Goal: Task Accomplishment & Management: Complete application form

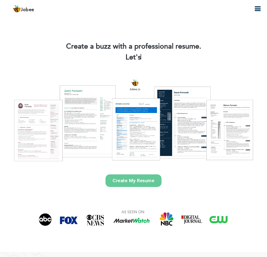
click at [123, 178] on link "Create My Resume" at bounding box center [133, 180] width 56 height 13
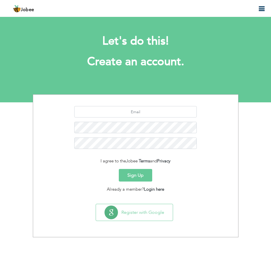
click at [262, 8] on icon "button" at bounding box center [261, 8] width 7 height 7
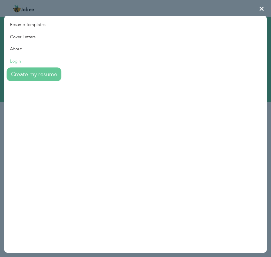
click at [13, 59] on link "Login" at bounding box center [32, 61] width 57 height 12
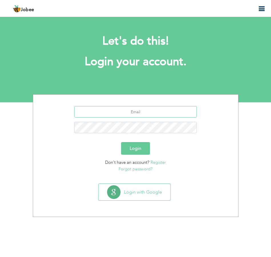
click at [110, 112] on input "text" at bounding box center [135, 111] width 123 height 11
type input "zeeshanarif766@gmail.com"
click at [127, 148] on button "Login" at bounding box center [135, 148] width 29 height 13
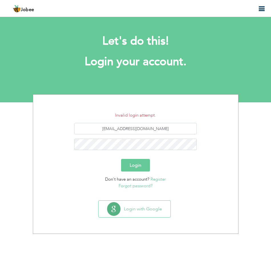
click at [130, 186] on link "Forgot password?" at bounding box center [136, 186] width 34 height 6
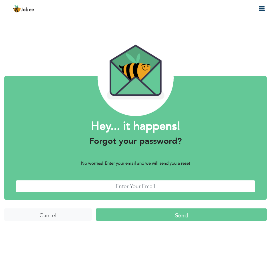
click at [127, 187] on input "text" at bounding box center [136, 186] width 240 height 12
type input "zeeshanarif766@gmail.com"
click at [151, 218] on input "Send" at bounding box center [181, 214] width 171 height 12
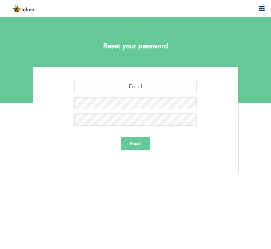
click at [100, 79] on div "Reset" at bounding box center [136, 120] width 206 height 106
click at [104, 90] on input "text" at bounding box center [135, 87] width 123 height 12
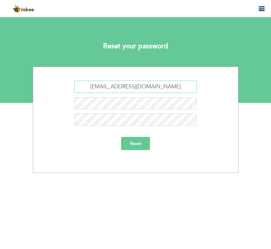
type input "zeeshanarif766@gmail.com"
click at [138, 144] on input "Reset" at bounding box center [135, 143] width 29 height 13
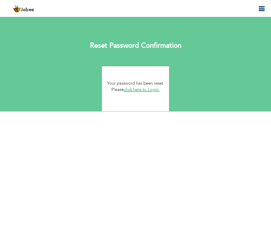
click at [136, 90] on link "click here to Login." at bounding box center [142, 90] width 36 height 6
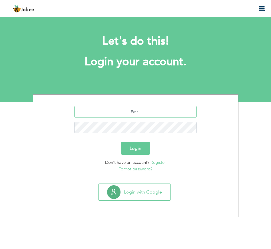
type input "[EMAIL_ADDRESS][DOMAIN_NAME]"
click at [135, 148] on button "Login" at bounding box center [135, 148] width 29 height 13
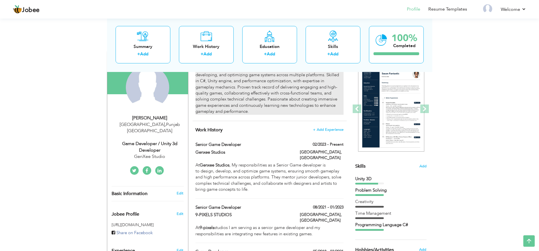
scroll to position [68, 0]
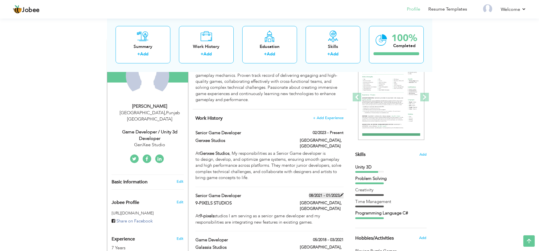
click at [266, 193] on span at bounding box center [342, 195] width 4 height 4
type input "Senior Game Developer"
type input "9-PIXELS STUDIOS"
type input "08/2021"
type input "01/2023"
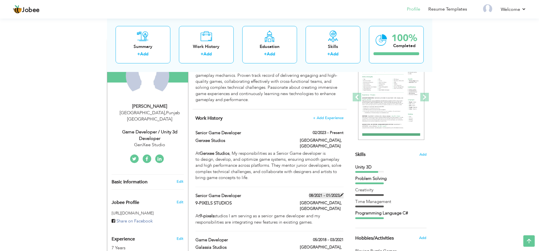
type input "[GEOGRAPHIC_DATA]"
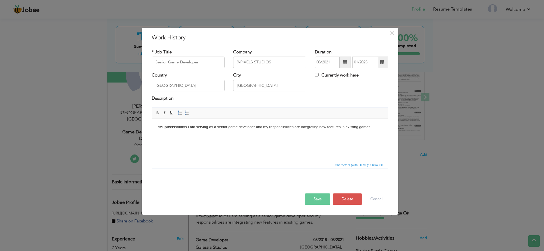
click at [266, 63] on span at bounding box center [345, 62] width 4 height 4
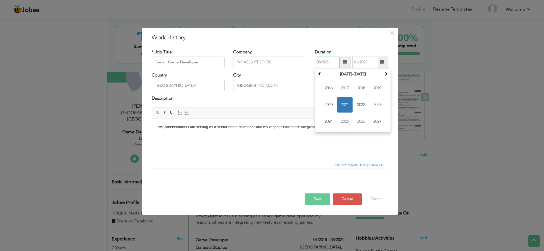
click at [266, 106] on span "2021" at bounding box center [344, 104] width 15 height 15
click at [266, 90] on span "Feb" at bounding box center [344, 88] width 15 height 15
type input "02/2021"
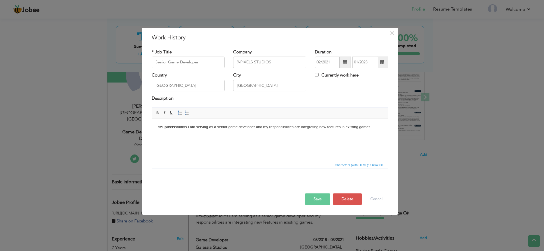
click at [224, 129] on body "At 9-pixels studios I am serving as a senior game developer and my responsibili…" at bounding box center [269, 127] width 224 height 6
click at [224, 127] on body "At 9-pixels studios I am serving as a senior game developer and my responsibili…" at bounding box center [269, 127] width 224 height 6
click at [231, 128] on body "At 9-pixels studios I am serving as a Unity game developer and my responsibilit…" at bounding box center [269, 127] width 224 height 6
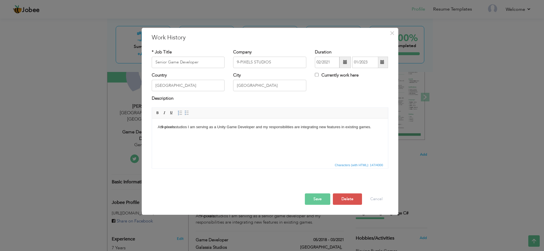
click at [266, 200] on div "Save Save and Continue Delete Cancel" at bounding box center [269, 193] width 245 height 32
click at [266, 200] on button "Save" at bounding box center [317, 198] width 25 height 11
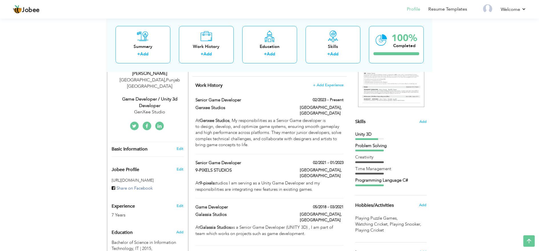
scroll to position [110, 0]
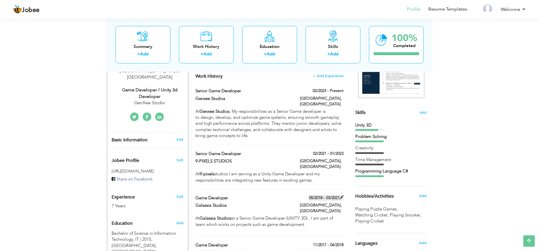
click at [266, 195] on span at bounding box center [342, 197] width 4 height 4
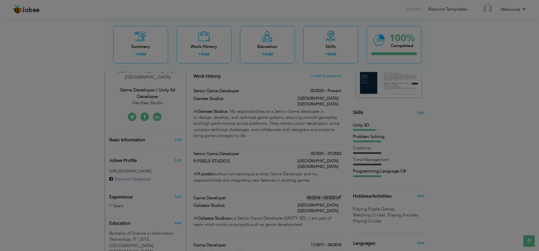
type input "Game Developer"
type input "Galassia Studios"
type input "05/2018"
type input "03/2021"
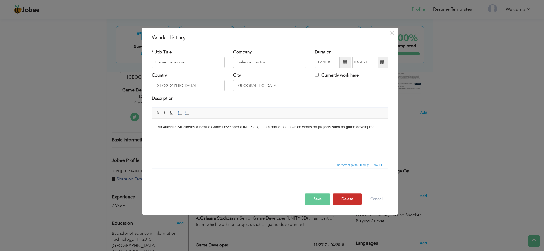
click at [266, 198] on button "Delete" at bounding box center [347, 198] width 29 height 11
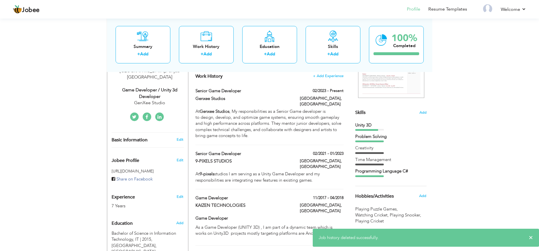
scroll to position [134, 0]
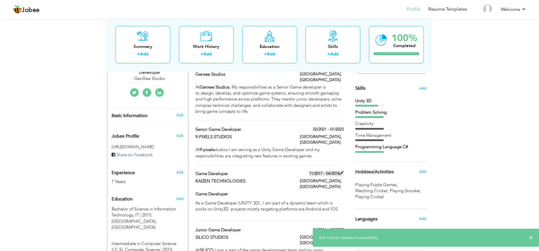
click at [266, 171] on span at bounding box center [342, 173] width 4 height 4
type input "KAIZEN TECHNOLOGIES"
type input "11/2017"
type input "04/2018"
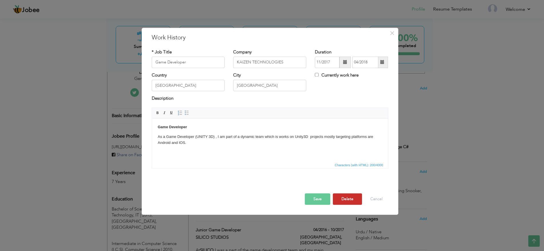
click at [266, 201] on button "Delete" at bounding box center [347, 198] width 29 height 11
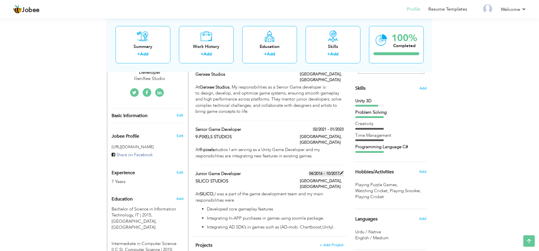
click at [266, 171] on span at bounding box center [342, 173] width 4 height 4
type input "Junior Game Developer"
type input "SILICO STUDIOS"
type input "04/2016"
type input "10/2017"
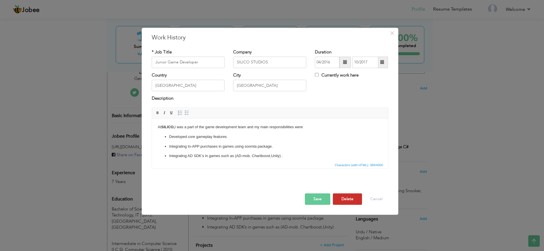
click at [266, 199] on button "Delete" at bounding box center [347, 198] width 29 height 11
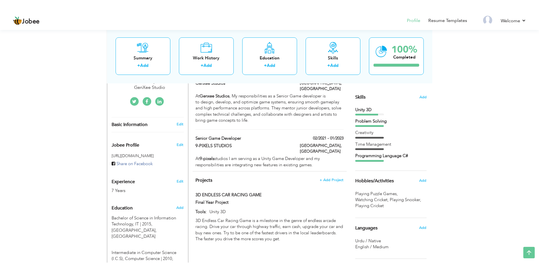
scroll to position [92, 0]
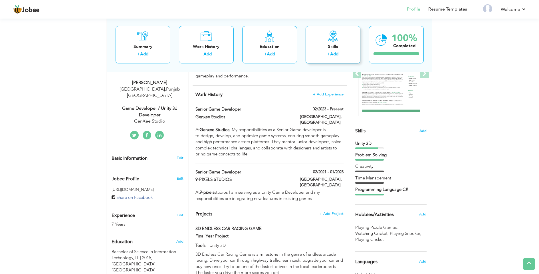
click at [266, 53] on link "Add" at bounding box center [334, 54] width 8 height 6
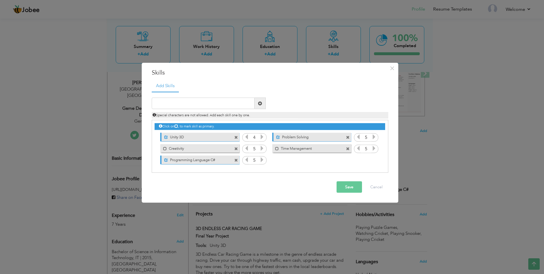
click at [266, 190] on button "Save" at bounding box center [348, 186] width 25 height 11
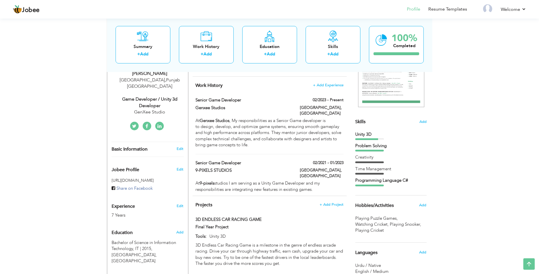
scroll to position [111, 0]
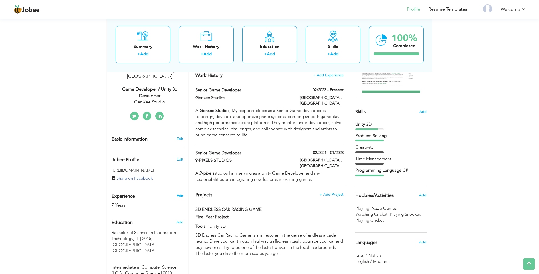
click at [181, 193] on link "Edit" at bounding box center [180, 195] width 7 height 5
type input "[PERSON_NAME]"
type input "[PHONE_NUMBER]"
select select "number:166"
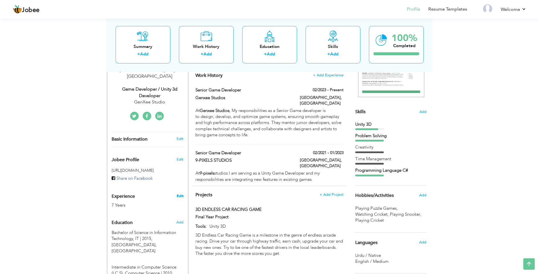
type input "[GEOGRAPHIC_DATA]"
select select "number:9"
type input "GenXee Studio"
type input "Game Developer / Unity 3d Developer"
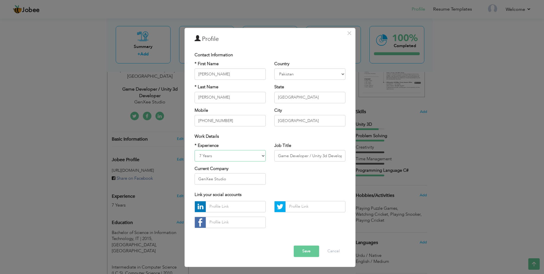
select select "number:6"
click at [266, 248] on button "Save" at bounding box center [306, 250] width 25 height 11
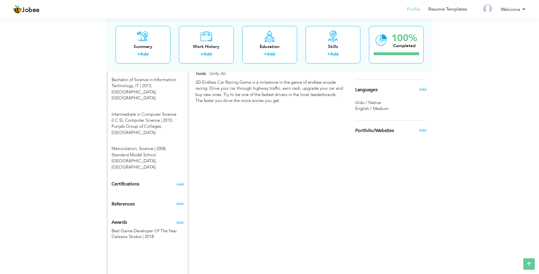
scroll to position [303, 0]
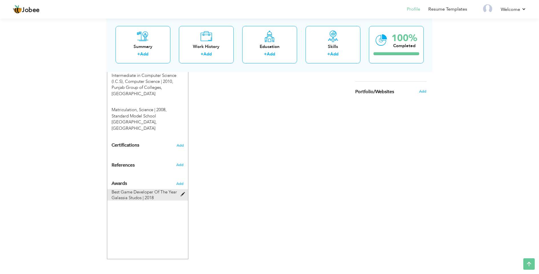
click at [182, 192] on span at bounding box center [184, 194] width 7 height 4
type input "Best Game Developer Of The Year"
type input "Galassia Studos"
type input "2018"
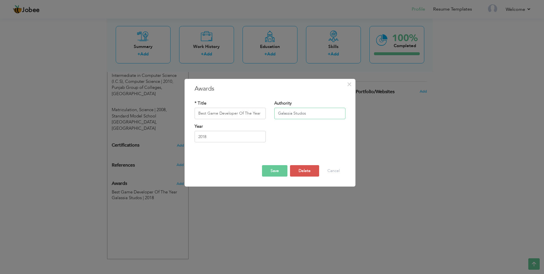
click at [266, 114] on input "Galassia Studos" at bounding box center [309, 113] width 71 height 11
type input "("
type input "9 Pixels"
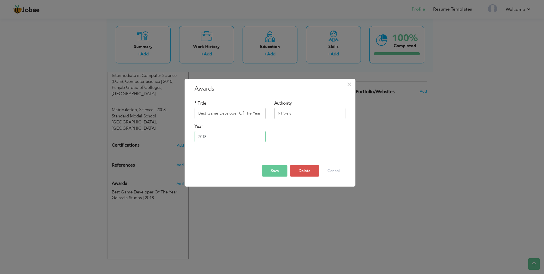
click at [215, 134] on input "2018" at bounding box center [229, 136] width 71 height 11
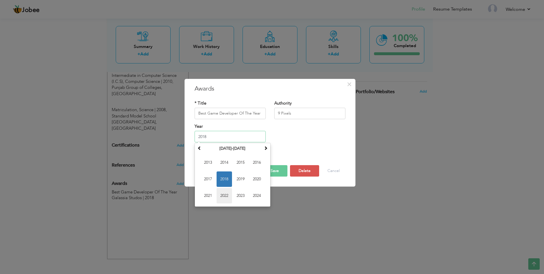
click at [224, 196] on span "2022" at bounding box center [223, 195] width 15 height 15
type input "2022"
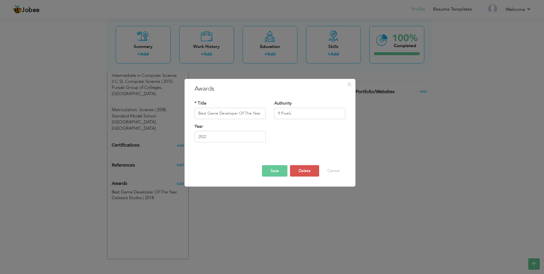
click at [224, 196] on div "× Awards * Title Best Game Developer Of The Year Authority 9 Pixels Year [DATE]" at bounding box center [272, 137] width 544 height 274
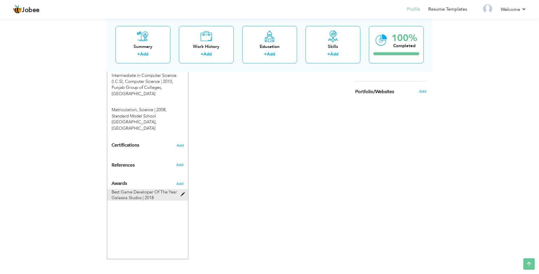
click at [180, 189] on div "Best Game Developer Of The Year Galassia Studos | 2018" at bounding box center [144, 194] width 74 height 11
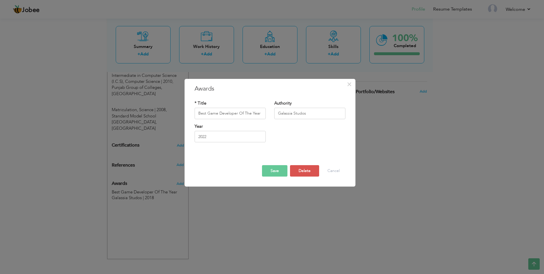
click at [266, 170] on button "Save" at bounding box center [274, 170] width 25 height 11
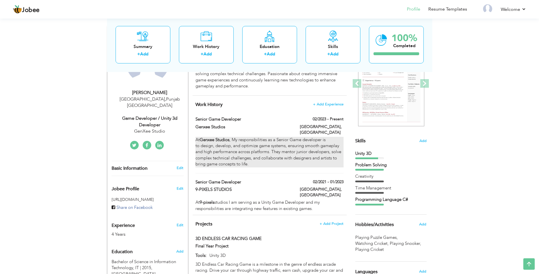
scroll to position [132, 0]
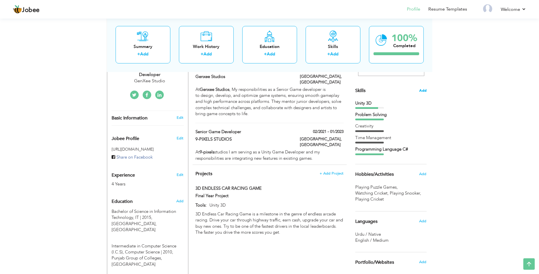
click at [266, 90] on span "Add" at bounding box center [422, 90] width 7 height 5
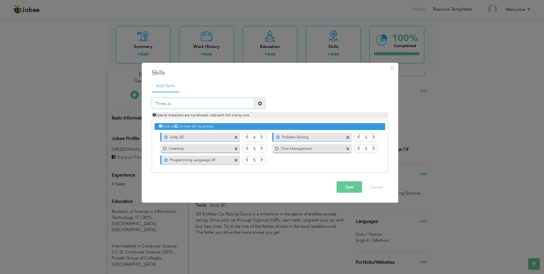
type input "Three.Js"
click at [262, 103] on span at bounding box center [260, 103] width 4 height 4
click at [266, 160] on icon at bounding box center [373, 159] width 5 height 5
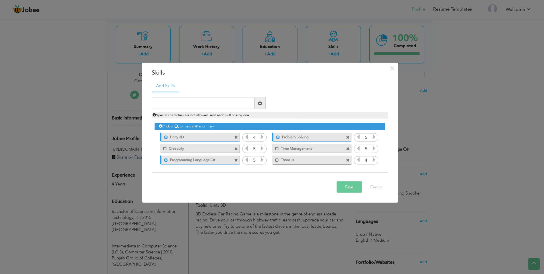
click at [266, 160] on icon at bounding box center [373, 159] width 5 height 5
click at [266, 159] on icon at bounding box center [358, 159] width 5 height 5
click at [266, 160] on icon at bounding box center [373, 159] width 5 height 5
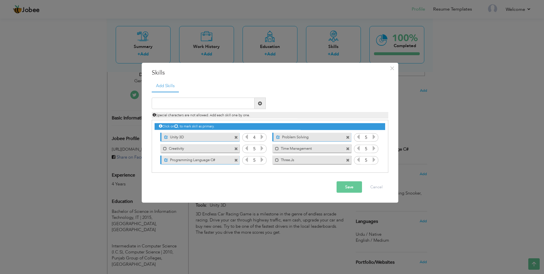
click at [266, 159] on icon at bounding box center [358, 159] width 5 height 5
click at [266, 190] on button "Save" at bounding box center [348, 186] width 25 height 11
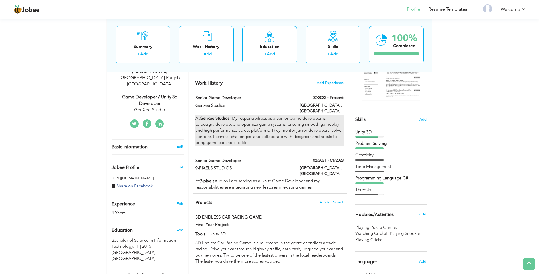
scroll to position [93, 0]
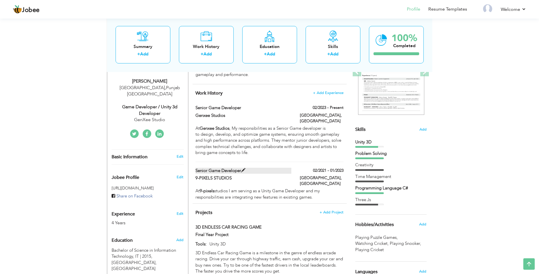
click at [246, 168] on span at bounding box center [243, 170] width 4 height 4
type input "Senior Game Developer"
type input "9-PIXELS STUDIOS"
type input "02/2021"
type input "01/2023"
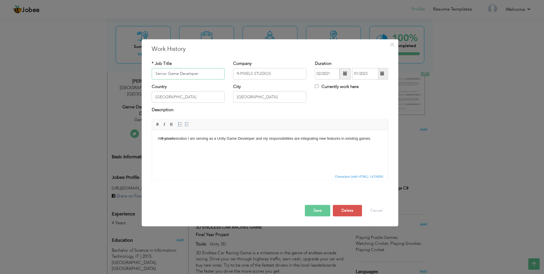
click at [162, 74] on input "Senior Game Developer" at bounding box center [188, 73] width 73 height 11
click at [266, 211] on button "Save" at bounding box center [317, 210] width 25 height 11
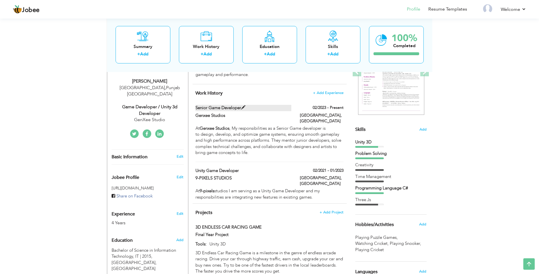
click at [200, 106] on label "Senior Game Developer" at bounding box center [244, 108] width 96 height 6
type input "Senior Game Developer"
type input "Genxee Studios"
type input "02/2023"
checkbox input "true"
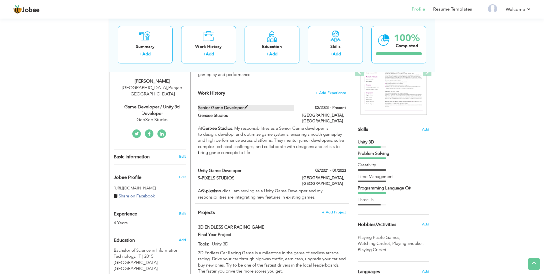
click at [200, 106] on body "Jobee Profile Resume Templates Resume Templates Cover Letters About My Resume W…" at bounding box center [272, 195] width 544 height 577
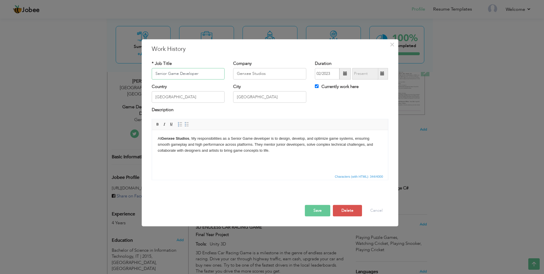
click at [160, 75] on input "Senior Game Developer" at bounding box center [188, 73] width 73 height 11
type input "Unity Game Developer"
click at [266, 210] on button "Save" at bounding box center [317, 210] width 25 height 11
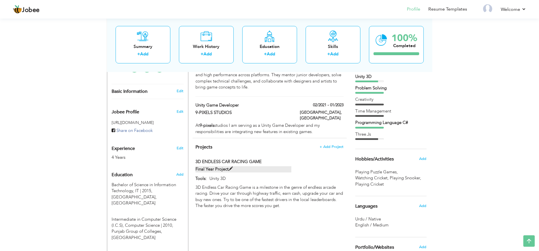
scroll to position [109, 0]
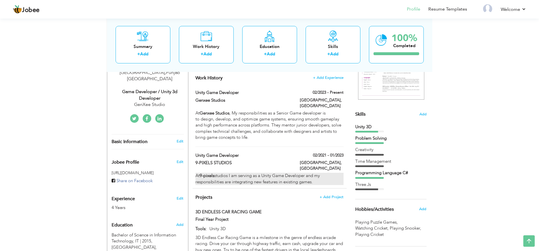
drag, startPoint x: 193, startPoint y: 160, endPoint x: 216, endPoint y: 163, distance: 23.1
click at [216, 173] on div "At 9-pixels studios I am serving as a Unity Game Developer and my responsibilit…" at bounding box center [269, 179] width 156 height 12
type input "9-PIXELS STUDIOS"
type input "02/2021"
type input "01/2023"
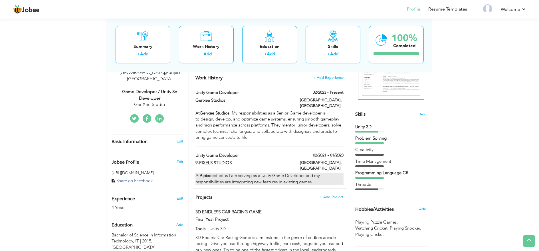
checkbox input "false"
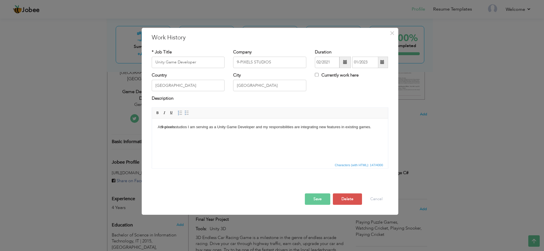
drag, startPoint x: 380, startPoint y: 129, endPoint x: 123, endPoint y: 126, distance: 256.5
click at [152, 126] on html "At 9-pixels studios I am serving as a Unity Game Developer and my responsibilit…" at bounding box center [270, 127] width 236 height 17
copy body "At 9-pixels studios I am serving as a Unity Game Developer and my responsibilit…"
click at [169, 136] on html "At 9-pixels studios I am serving as a Unity Game Developer and my responsibilit…" at bounding box center [270, 127] width 236 height 17
paste body
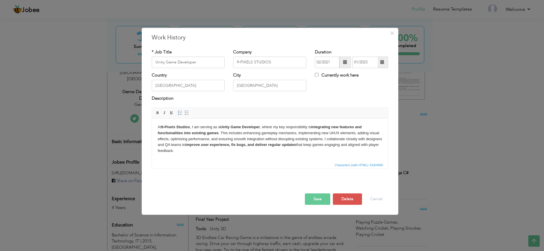
click at [266, 202] on button "Save" at bounding box center [317, 198] width 25 height 11
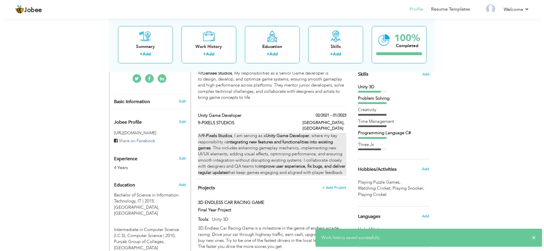
scroll to position [98, 0]
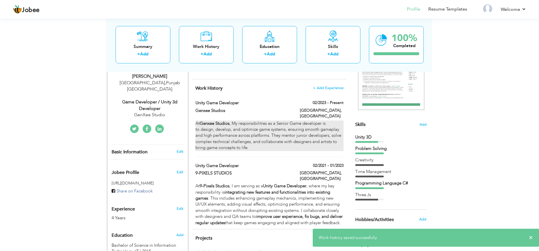
click at [266, 127] on div "At [GEOGRAPHIC_DATA] , My responsibilities as a Senior Game developer is to des…" at bounding box center [270, 136] width 148 height 31
type input "Genxee Studios"
type input "02/2023"
checkbox input "true"
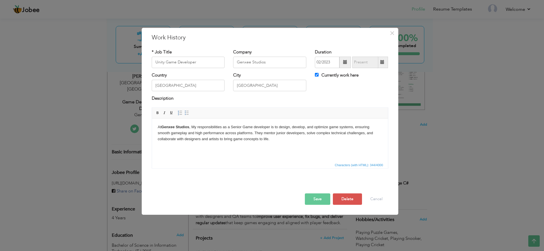
drag, startPoint x: 278, startPoint y: 143, endPoint x: 153, endPoint y: 122, distance: 126.7
click at [153, 122] on html "At [GEOGRAPHIC_DATA] , My responsibilities as a Senior Game developer is to des…" at bounding box center [270, 133] width 236 height 29
click at [266, 144] on html "At [GEOGRAPHIC_DATA] , My responsibilities as a Senior Game developer is to des…" at bounding box center [270, 133] width 236 height 29
click at [236, 127] on body "At [GEOGRAPHIC_DATA] , My responsibilities as a Senior Game developer is to des…" at bounding box center [269, 133] width 224 height 18
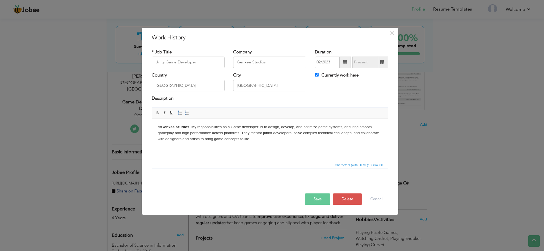
scroll to position [21, 0]
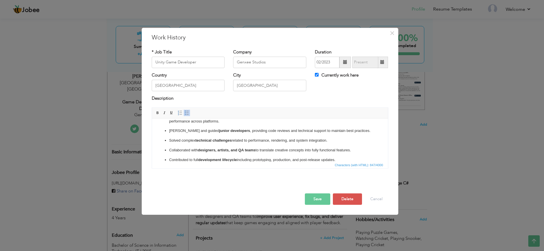
click at [166, 153] on ul "Designed, developed, and optimized core game systems and mechanics to ensure sm…" at bounding box center [269, 138] width 224 height 51
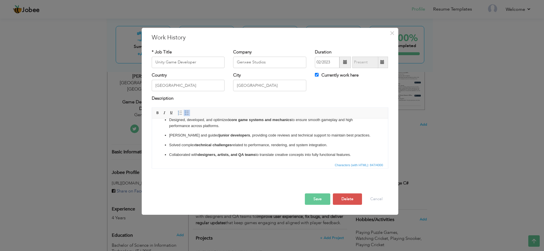
scroll to position [0, 0]
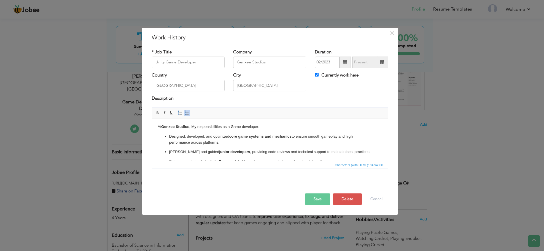
click at [266, 197] on button "Save" at bounding box center [317, 198] width 25 height 11
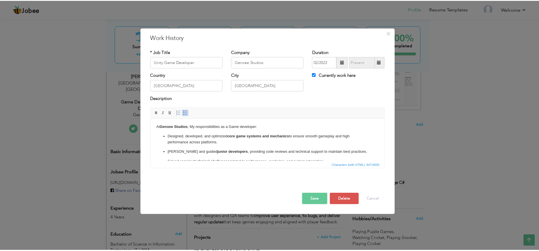
scroll to position [28, 0]
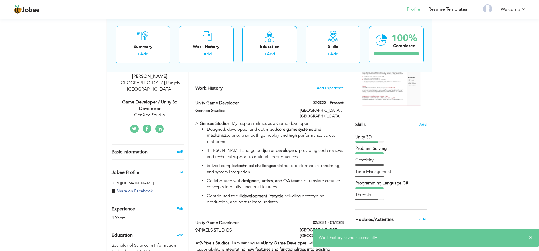
click at [266, 153] on div "View Resume Export PDF Profile Summary Public Link Experience Education Awards …" at bounding box center [269, 199] width 539 height 560
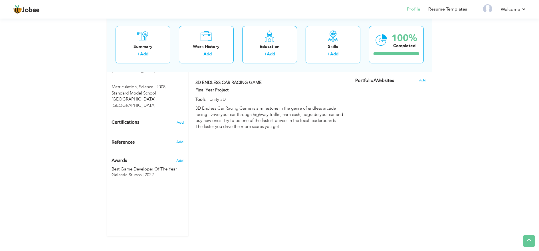
scroll to position [270, 0]
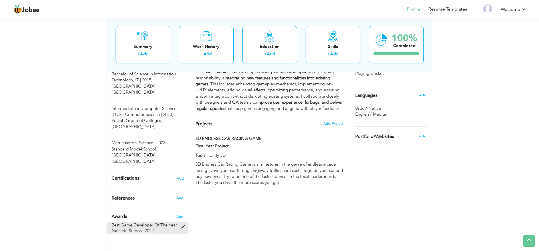
click at [182, 225] on span at bounding box center [184, 227] width 7 height 4
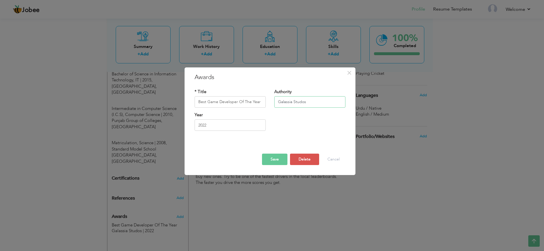
click at [266, 104] on input "Galassia Studos" at bounding box center [309, 101] width 71 height 11
type input "9 Pixels Studios"
click at [266, 161] on button "Save" at bounding box center [274, 159] width 25 height 11
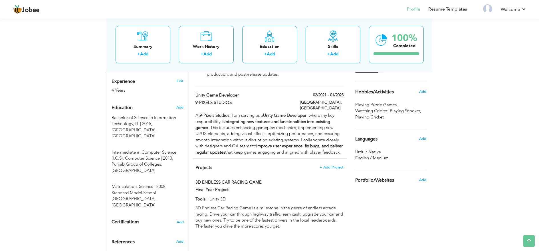
scroll to position [206, 0]
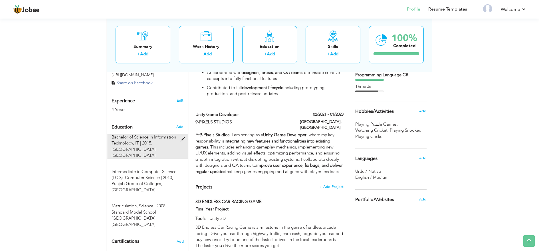
click at [182, 137] on span at bounding box center [184, 139] width 7 height 4
type input "Bachelor of Science in Information Technology"
type input "IT"
type input "2015"
type input "University of Education"
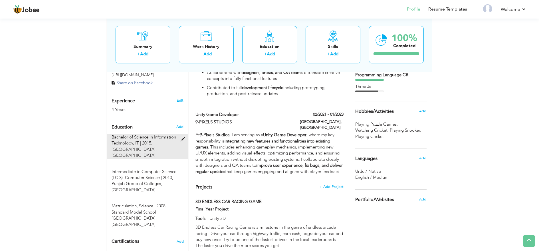
radio input "true"
type input "[GEOGRAPHIC_DATA]"
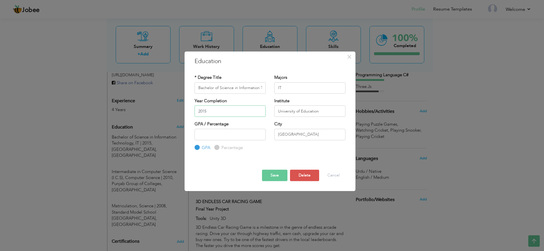
click at [210, 113] on input "2015" at bounding box center [229, 110] width 71 height 11
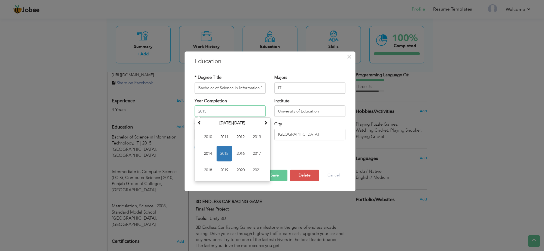
click at [210, 113] on input "2015" at bounding box center [229, 110] width 71 height 11
click at [212, 112] on input "2015" at bounding box center [229, 110] width 71 height 11
type input "2020"
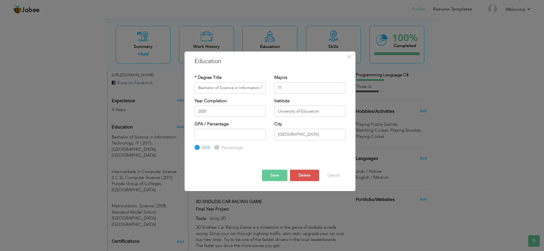
click at [266, 176] on button "Save" at bounding box center [274, 175] width 25 height 11
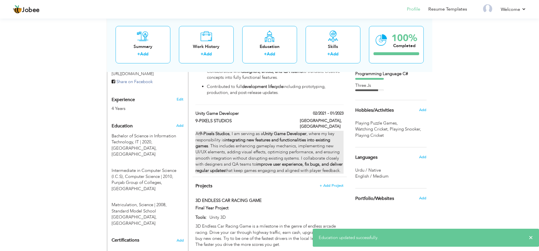
scroll to position [209, 0]
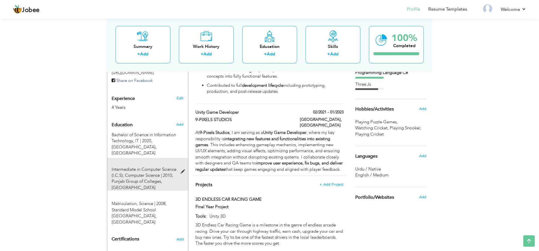
click at [182, 170] on span at bounding box center [184, 172] width 7 height 4
type input "Intermediate in Computer Science (I.C.S)"
type input "Computer Science"
type input "2010"
type input "Punjab Group of Colleges"
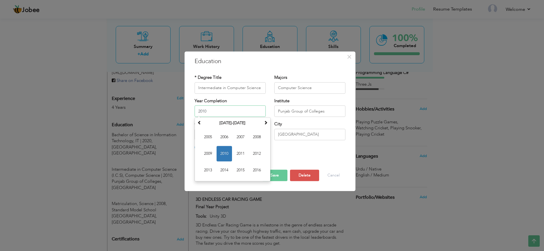
click at [222, 111] on input "2010" at bounding box center [229, 110] width 71 height 11
type input "2016"
click at [266, 174] on button "Save" at bounding box center [274, 175] width 25 height 11
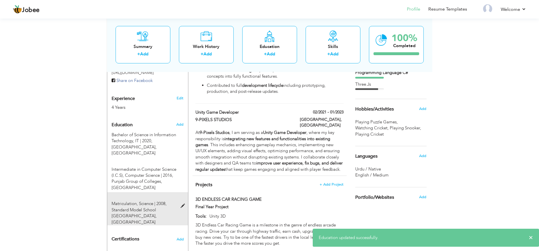
click at [180, 201] on div "Matriculation, Science | 2008, [GEOGRAPHIC_DATA] [GEOGRAPHIC_DATA], [GEOGRAPHIC…" at bounding box center [144, 213] width 74 height 25
type input "Matriculation"
type input "Science"
type input "2008"
type input "Standard Model School [GEOGRAPHIC_DATA]"
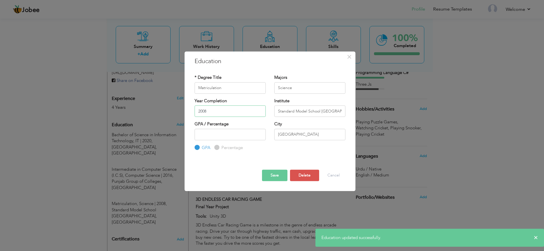
click at [232, 111] on input "2008" at bounding box center [229, 110] width 71 height 11
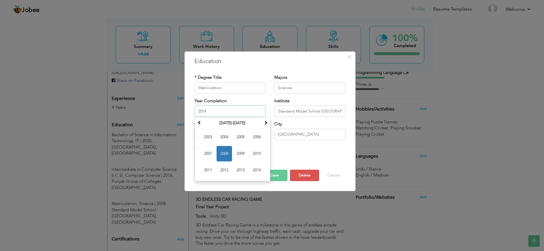
type input "2014"
click at [266, 177] on button "Save" at bounding box center [274, 175] width 25 height 11
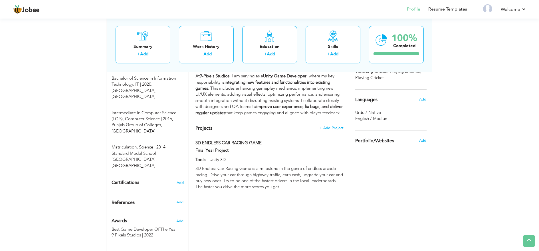
scroll to position [0, 0]
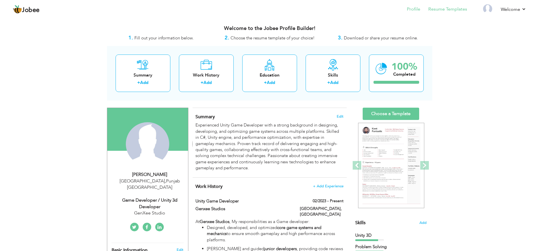
click at [266, 12] on link "Resume Templates" at bounding box center [448, 9] width 39 height 7
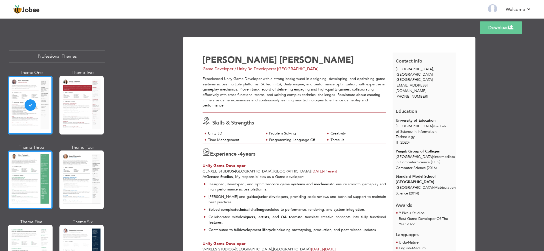
click at [21, 177] on div at bounding box center [30, 179] width 45 height 59
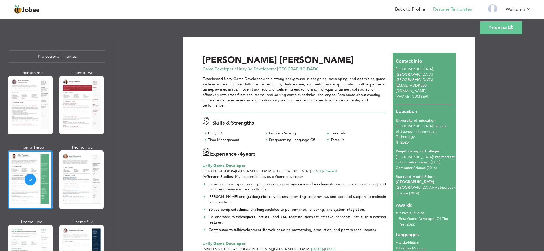
click at [502, 28] on link "Download" at bounding box center [500, 27] width 43 height 13
click at [400, 32] on div "Templates Download" at bounding box center [272, 28] width 544 height 18
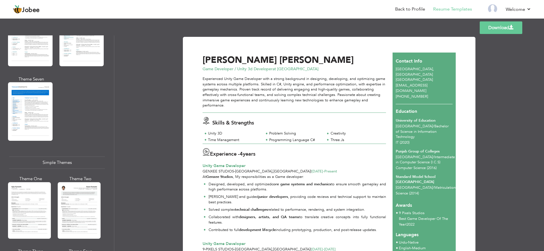
scroll to position [759, 0]
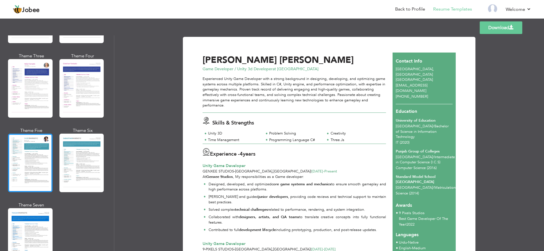
click at [27, 147] on div at bounding box center [30, 163] width 45 height 59
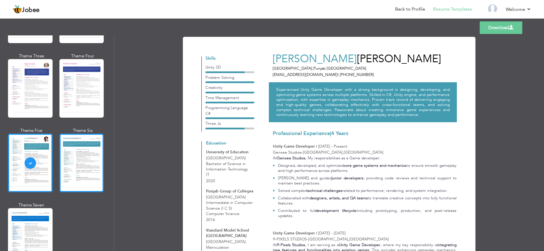
click at [80, 146] on div at bounding box center [81, 163] width 45 height 59
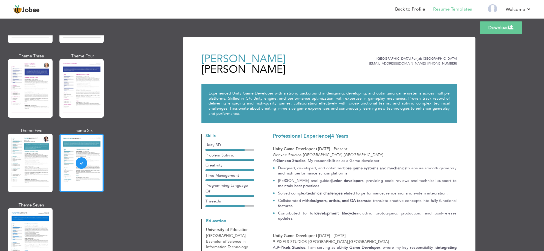
scroll to position [946, 0]
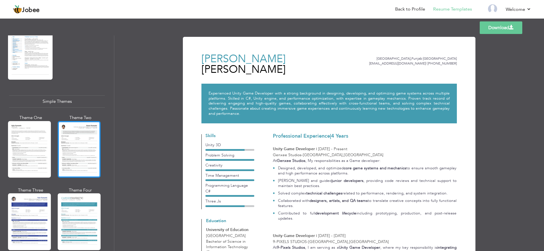
click at [73, 126] on div at bounding box center [79, 149] width 43 height 57
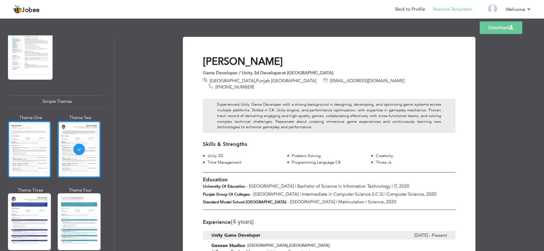
click at [33, 134] on div at bounding box center [29, 149] width 43 height 57
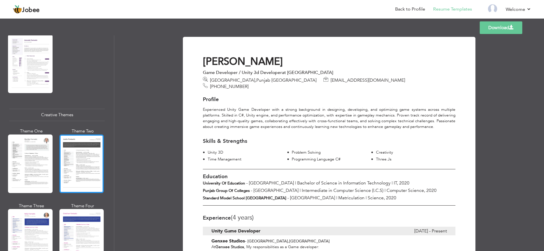
scroll to position [567, 0]
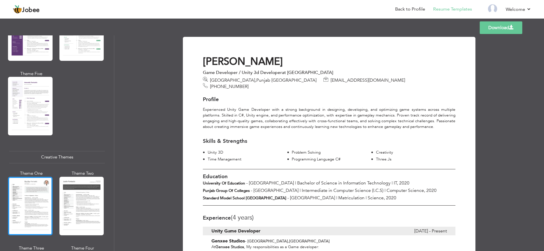
click at [38, 186] on div at bounding box center [30, 206] width 45 height 59
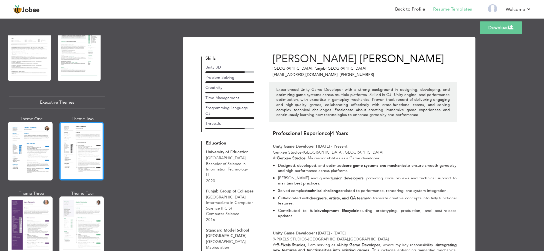
scroll to position [97, 0]
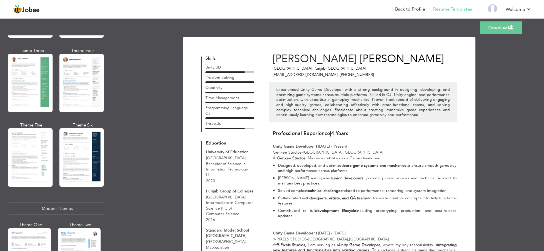
click at [492, 27] on link "Download" at bounding box center [500, 27] width 43 height 13
